Goal: Task Accomplishment & Management: Use online tool/utility

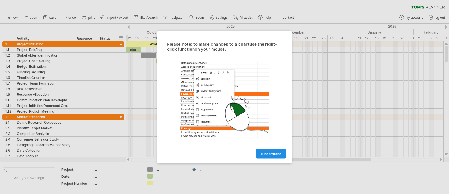
click at [269, 155] on span "I understand" at bounding box center [271, 154] width 21 height 4
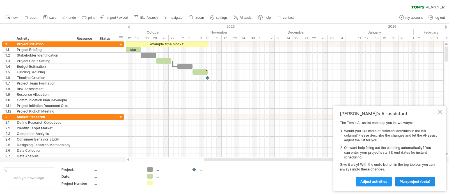
click at [416, 183] on span "plan project (beta)" at bounding box center [415, 182] width 31 height 4
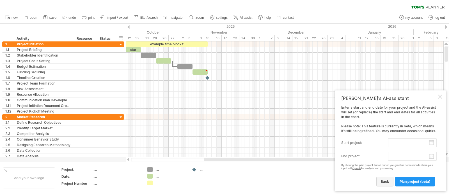
click at [388, 184] on span "back" at bounding box center [385, 182] width 8 height 4
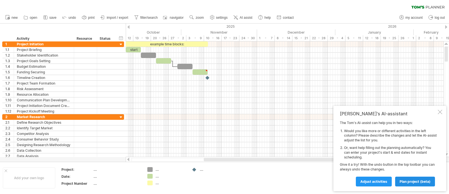
click at [415, 184] on span "plan project (beta)" at bounding box center [415, 182] width 31 height 4
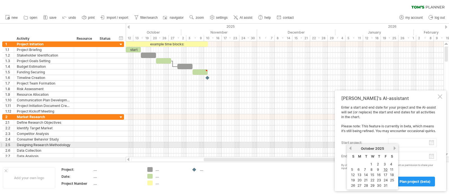
click at [397, 143] on input "start project:" at bounding box center [412, 143] width 49 height 9
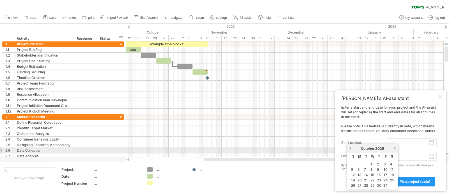
click at [393, 149] on link "next" at bounding box center [395, 149] width 4 height 4
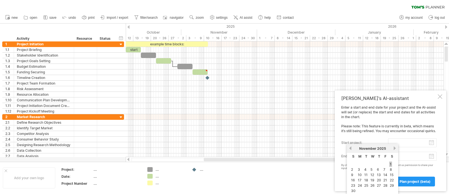
click at [390, 166] on link "1" at bounding box center [390, 164] width 3 height 5
type input "********"
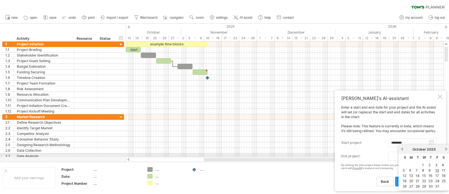
click at [421, 157] on body "progress(100%) Trying to reach [DOMAIN_NAME] Connected again... 0% clear filter…" at bounding box center [224, 98] width 449 height 196
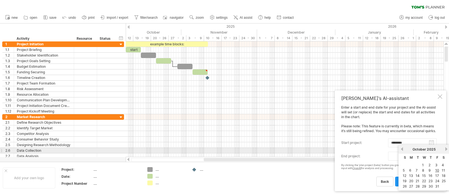
click at [445, 149] on link "next" at bounding box center [446, 149] width 4 height 4
click at [446, 149] on link "next" at bounding box center [446, 149] width 4 height 4
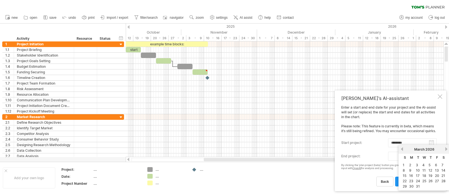
click at [411, 187] on link "30" at bounding box center [412, 186] width 6 height 5
type input "********"
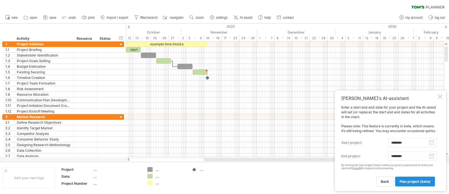
click at [413, 182] on span "plan project (beta)" at bounding box center [415, 182] width 31 height 4
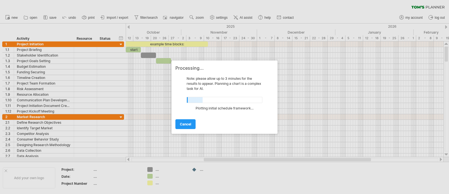
click at [95, 170] on div at bounding box center [224, 97] width 449 height 194
click at [104, 173] on div at bounding box center [224, 97] width 449 height 194
click at [97, 171] on div at bounding box center [224, 97] width 449 height 194
click at [157, 171] on div at bounding box center [224, 97] width 449 height 194
click at [91, 17] on div at bounding box center [224, 97] width 449 height 194
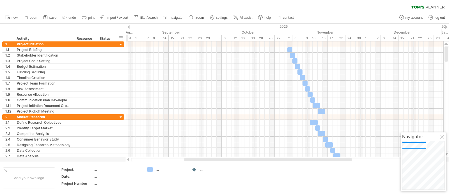
click at [157, 171] on div "...." at bounding box center [170, 170] width 31 height 5
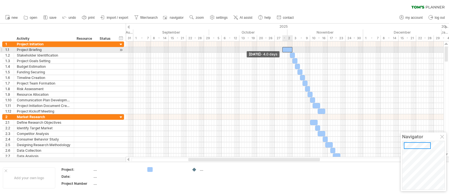
drag, startPoint x: 287, startPoint y: 50, endPoint x: 283, endPoint y: 50, distance: 4.8
click at [283, 50] on span at bounding box center [282, 49] width 2 height 5
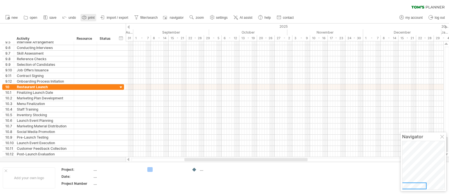
click at [91, 17] on span "print" at bounding box center [91, 18] width 6 height 4
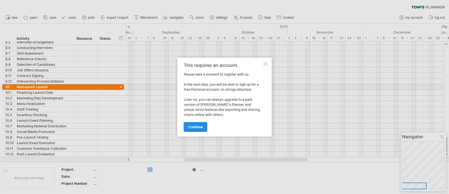
click at [196, 126] on span "continue" at bounding box center [195, 127] width 15 height 4
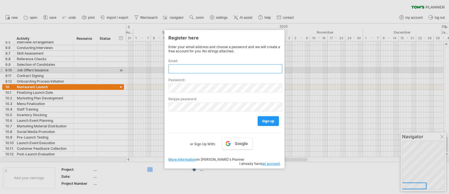
click at [191, 70] on input "text" at bounding box center [225, 69] width 114 height 9
type input "**********"
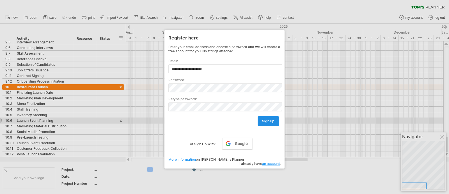
click at [269, 122] on span "sign up" at bounding box center [268, 121] width 12 height 4
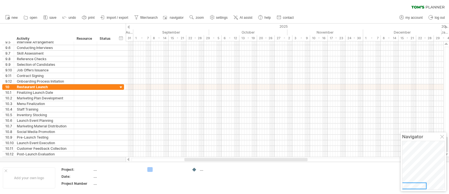
click at [88, 18] on link "print" at bounding box center [89, 17] width 16 height 7
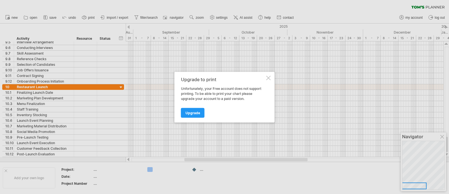
click at [269, 77] on div at bounding box center [268, 78] width 4 height 4
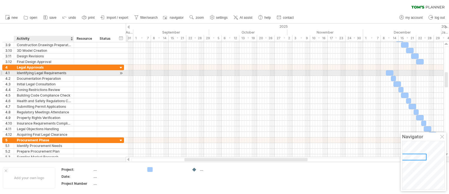
click at [30, 74] on div "Identifying Legal Requirements" at bounding box center [44, 72] width 54 height 5
click at [9, 72] on div "4.1" at bounding box center [9, 72] width 8 height 5
click at [1, 73] on div at bounding box center [1, 73] width 2 height 6
click at [83, 72] on div at bounding box center [85, 72] width 17 height 5
click at [18, 74] on div "Identifying Legal Requirements" at bounding box center [44, 72] width 54 height 5
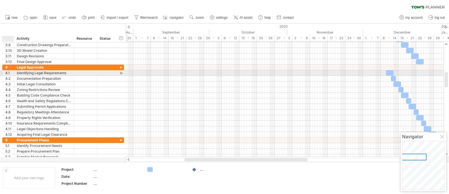
click at [12, 73] on div at bounding box center [13, 73] width 3 height 6
click at [1, 73] on div at bounding box center [1, 73] width 2 height 6
click at [56, 74] on div "Identifying Legal Requirements" at bounding box center [44, 72] width 54 height 5
click at [68, 72] on input "**********" at bounding box center [44, 72] width 54 height 5
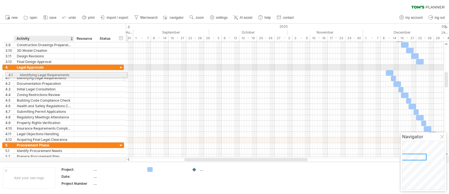
drag, startPoint x: 16, startPoint y: 72, endPoint x: 23, endPoint y: 74, distance: 7.5
click at [23, 74] on div "**********" at bounding box center [63, 104] width 122 height 78
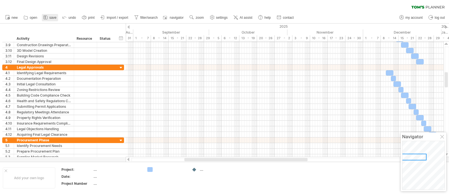
click at [49, 17] on span "save" at bounding box center [52, 18] width 7 height 4
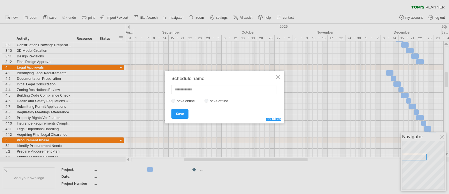
click at [89, 8] on div at bounding box center [224, 97] width 449 height 194
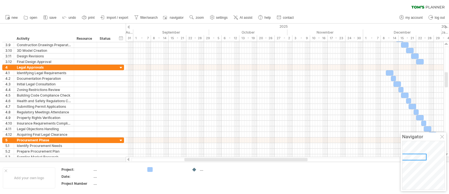
click at [112, 17] on span "import / export" at bounding box center [118, 18] width 22 height 4
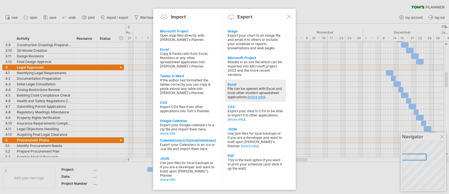
click at [255, 95] on link "more info" at bounding box center [256, 97] width 15 height 4
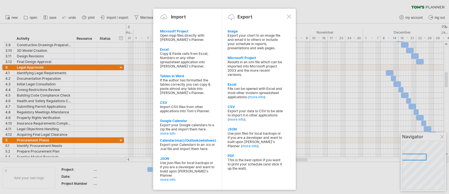
click at [115, 10] on div at bounding box center [224, 97] width 449 height 194
